Goal: Task Accomplishment & Management: Manage account settings

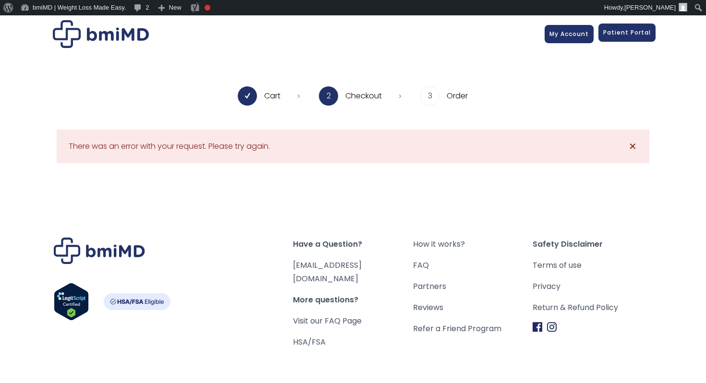
click at [623, 41] on link "Patient Portal" at bounding box center [627, 33] width 57 height 18
